Goal: Task Accomplishment & Management: Complete application form

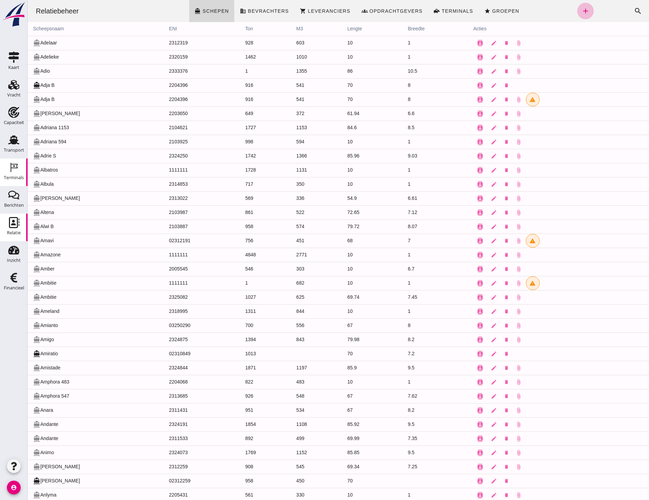
click at [15, 176] on div "Terminals" at bounding box center [14, 177] width 20 height 4
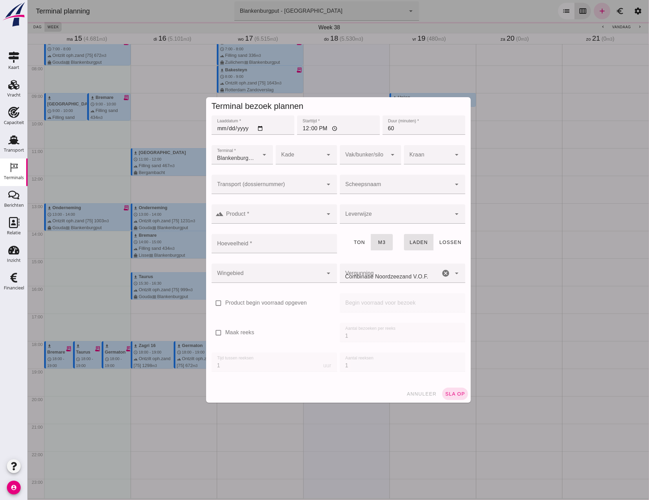
type input "Combinatie Noordzeezand V.O.F."
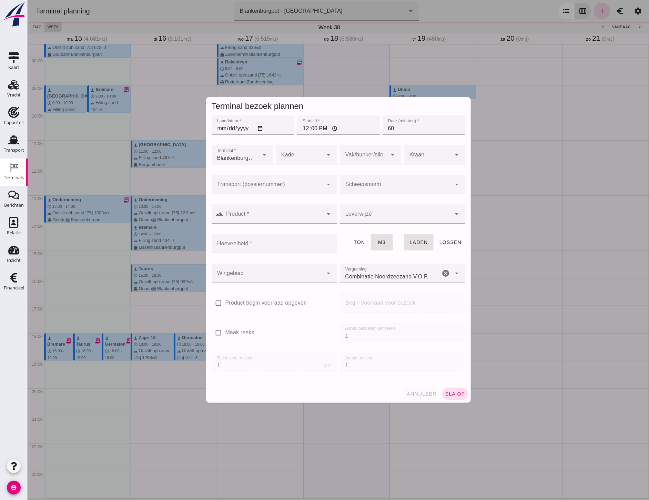
click at [457, 398] on button "sla op" at bounding box center [455, 394] width 26 height 12
click at [454, 395] on span "sla op" at bounding box center [455, 394] width 20 height 6
click at [273, 180] on div at bounding box center [267, 184] width 112 height 19
click at [272, 183] on div at bounding box center [267, 184] width 112 height 19
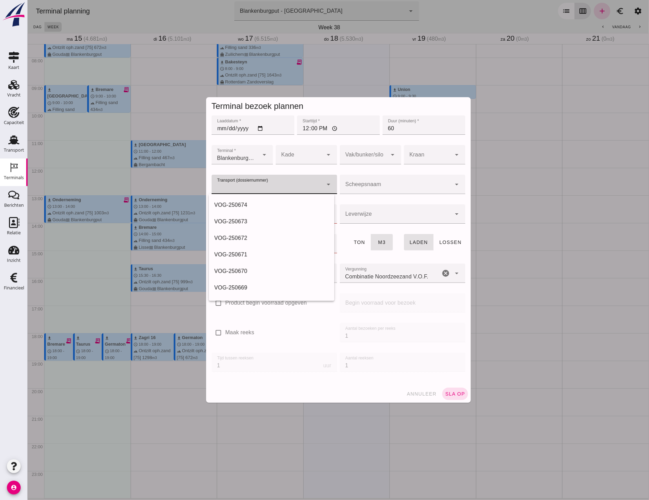
click at [425, 394] on div at bounding box center [337, 250] width 621 height 500
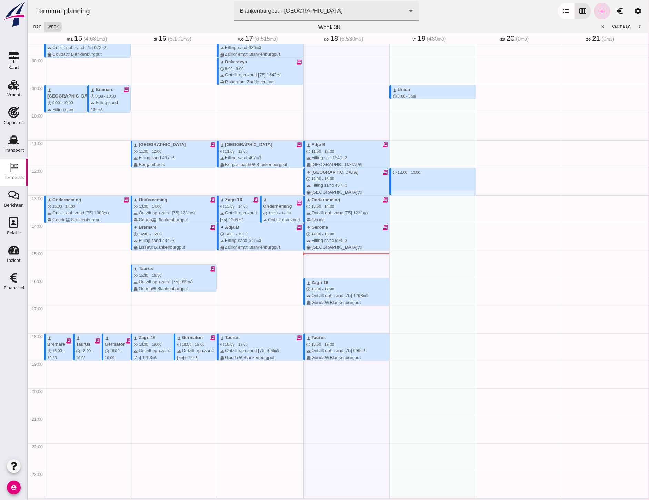
drag, startPoint x: 419, startPoint y: 169, endPoint x: 415, endPoint y: 196, distance: 27.1
click at [415, 196] on div "download Union schedule 9:00 - 9:30 terrain Filling sand 480 m3 directions_boat…" at bounding box center [432, 167] width 87 height 661
type input "Combinatie Noordzeezand V.O.F."
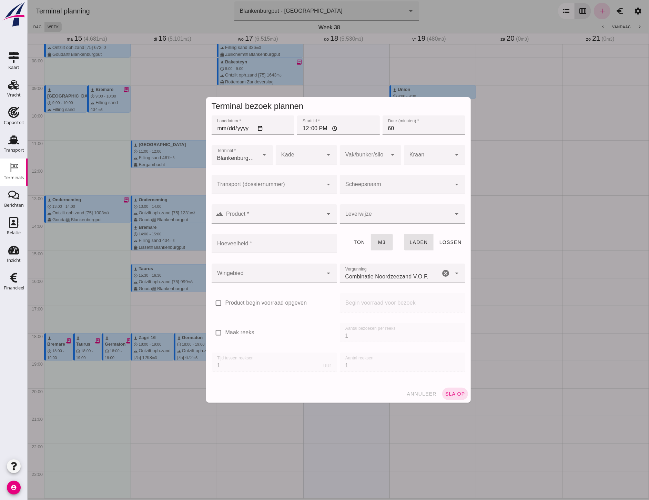
click at [325, 183] on icon "arrow_drop_down" at bounding box center [328, 184] width 8 height 8
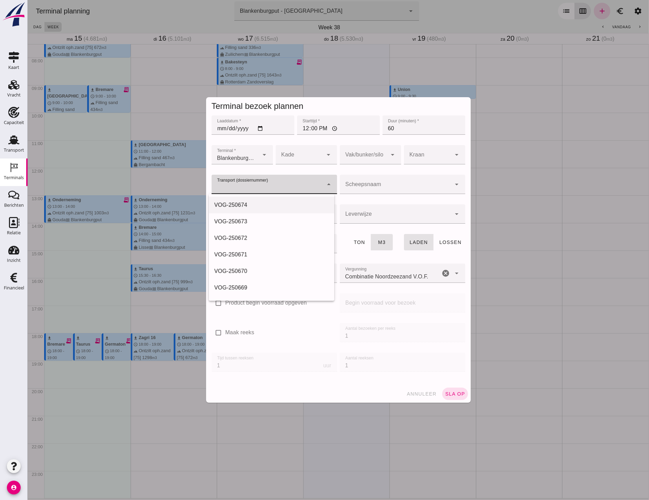
click at [260, 199] on div "VOG-250674" at bounding box center [271, 205] width 125 height 17
type input "VOG-250674"
type input "franco_on_board"
type input "480"
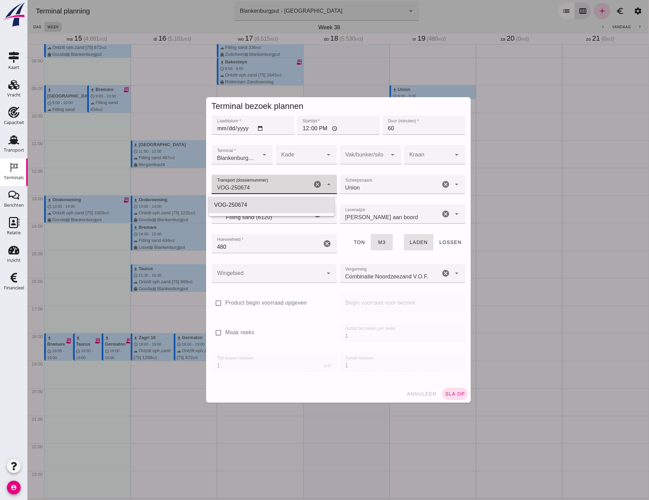
drag, startPoint x: 300, startPoint y: 188, endPoint x: 247, endPoint y: 191, distance: 53.5
click at [247, 191] on input "VOG-250674" at bounding box center [261, 188] width 101 height 8
click at [276, 208] on div "VOG-250675" at bounding box center [271, 205] width 114 height 8
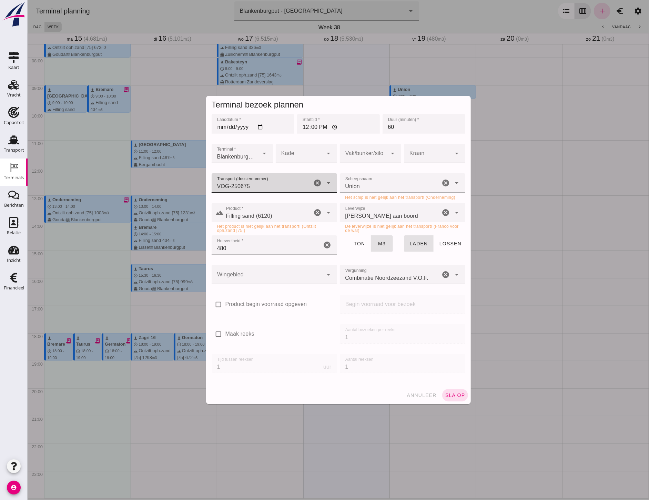
type input "VOG-250675"
type input "Union"
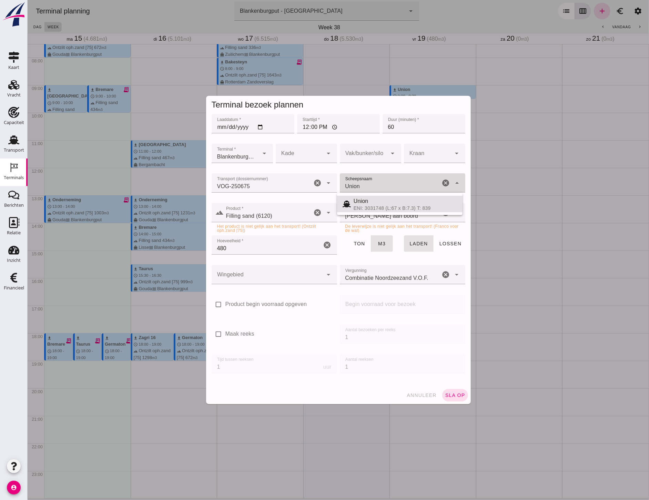
click at [374, 185] on input "Union" at bounding box center [389, 186] width 101 height 8
click at [424, 393] on span "annuleer" at bounding box center [421, 396] width 30 height 6
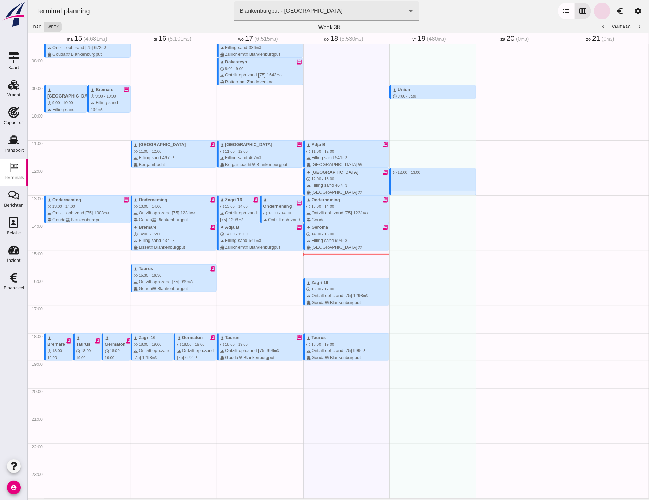
drag, startPoint x: 396, startPoint y: 168, endPoint x: 399, endPoint y: 196, distance: 28.1
click at [399, 196] on div "download Union schedule 9:00 - 9:30 terrain Filling sand 480 m3 directions_boat…" at bounding box center [432, 167] width 87 height 661
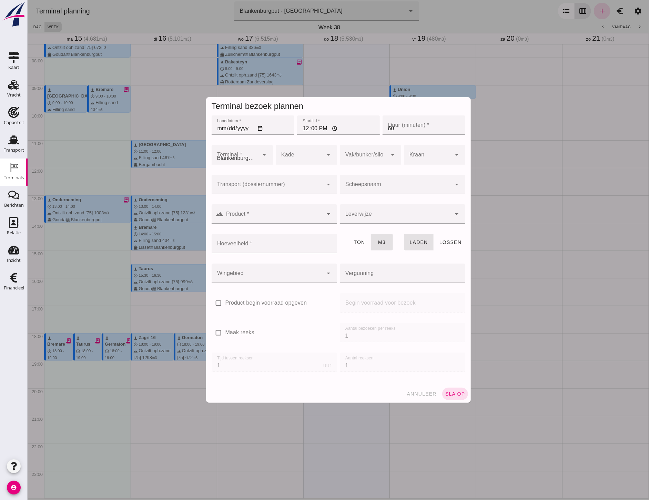
type input "Combinatie Noordzeezand V.O.F."
click at [238, 181] on div at bounding box center [267, 184] width 112 height 19
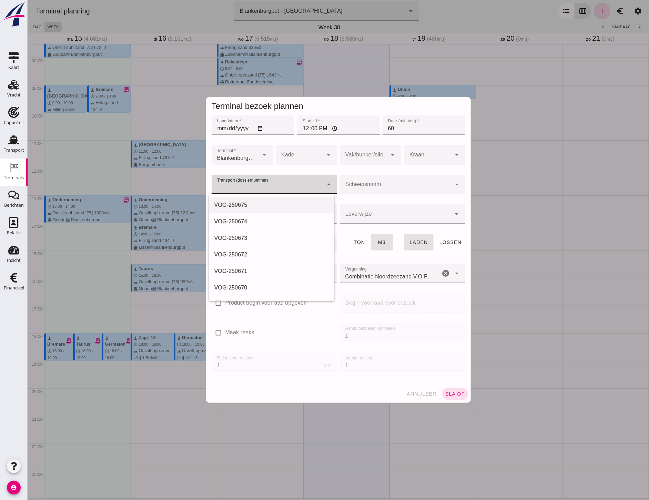
click at [253, 204] on div "VOG-250675" at bounding box center [271, 205] width 114 height 8
type input "VOG-250675"
type input "franco_on_shore"
type input "1231"
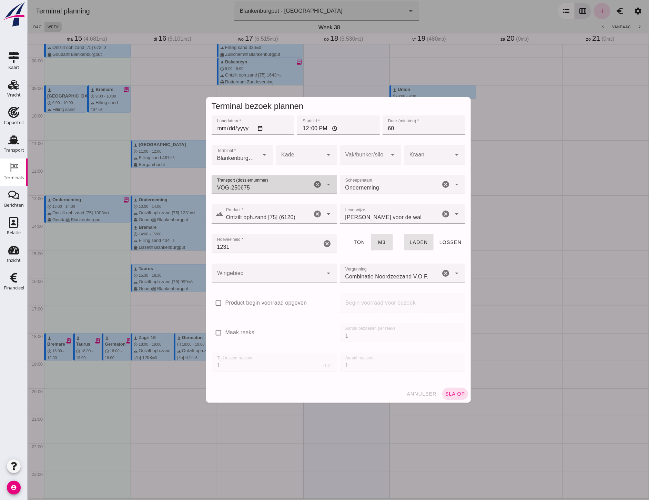
click at [232, 267] on div at bounding box center [267, 273] width 112 height 19
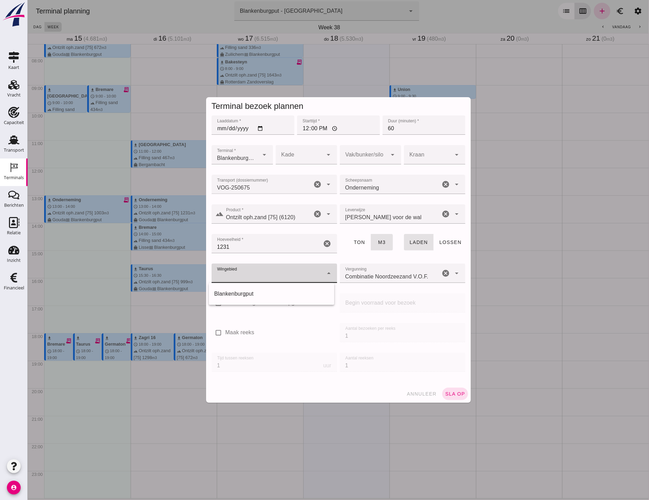
click at [238, 295] on div "Blankenburgput" at bounding box center [271, 294] width 114 height 8
type input "333"
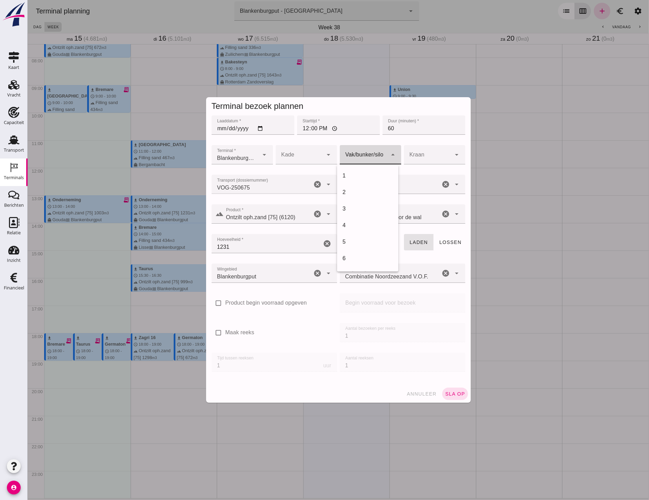
click at [367, 150] on div at bounding box center [363, 154] width 48 height 19
click at [357, 261] on div "18" at bounding box center [367, 265] width 61 height 17
type input "366"
click at [453, 398] on button "sla op" at bounding box center [455, 394] width 26 height 12
